Goal: Information Seeking & Learning: Learn about a topic

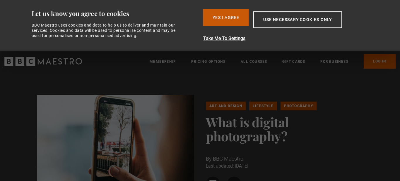
click at [222, 16] on button "Yes I Agree" at bounding box center [225, 17] width 45 height 16
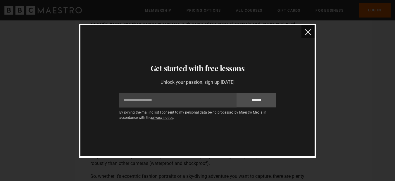
scroll to position [1088, 0]
click at [310, 36] on button "close" at bounding box center [308, 31] width 13 height 13
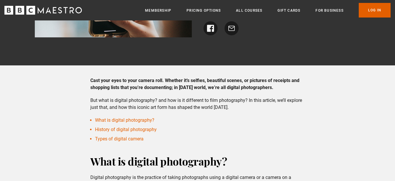
scroll to position [140, 0]
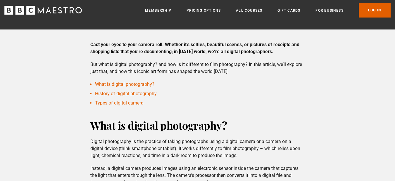
drag, startPoint x: 92, startPoint y: 119, endPoint x: 229, endPoint y: 116, distance: 137.9
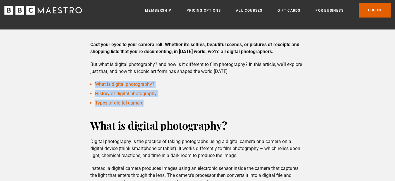
drag, startPoint x: 87, startPoint y: 82, endPoint x: 158, endPoint y: 104, distance: 74.0
click at [158, 104] on div "Cast your eyes to your camera roll. Whether it’s selfies, beautiful scenes, or …" at bounding box center [198, 74] width 224 height 66
copy ul "What is digital photography? History of digital photography Types of digital ca…"
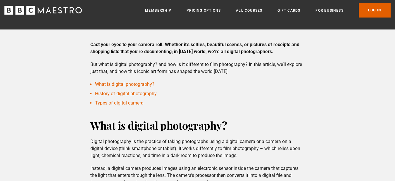
click at [126, 122] on h2 "What is digital photography?" at bounding box center [197, 126] width 214 height 14
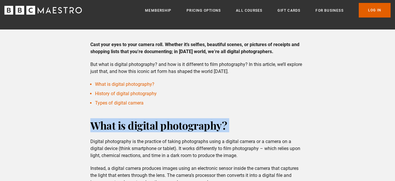
click at [126, 122] on h2 "What is digital photography?" at bounding box center [197, 126] width 214 height 14
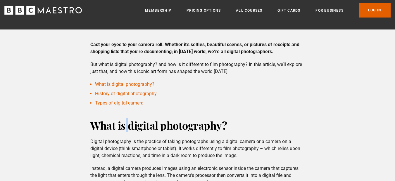
click at [126, 122] on h2 "What is digital photography?" at bounding box center [197, 126] width 214 height 14
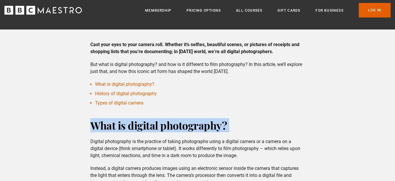
click at [126, 122] on h2 "What is digital photography?" at bounding box center [197, 126] width 214 height 14
